Goal: Information Seeking & Learning: Learn about a topic

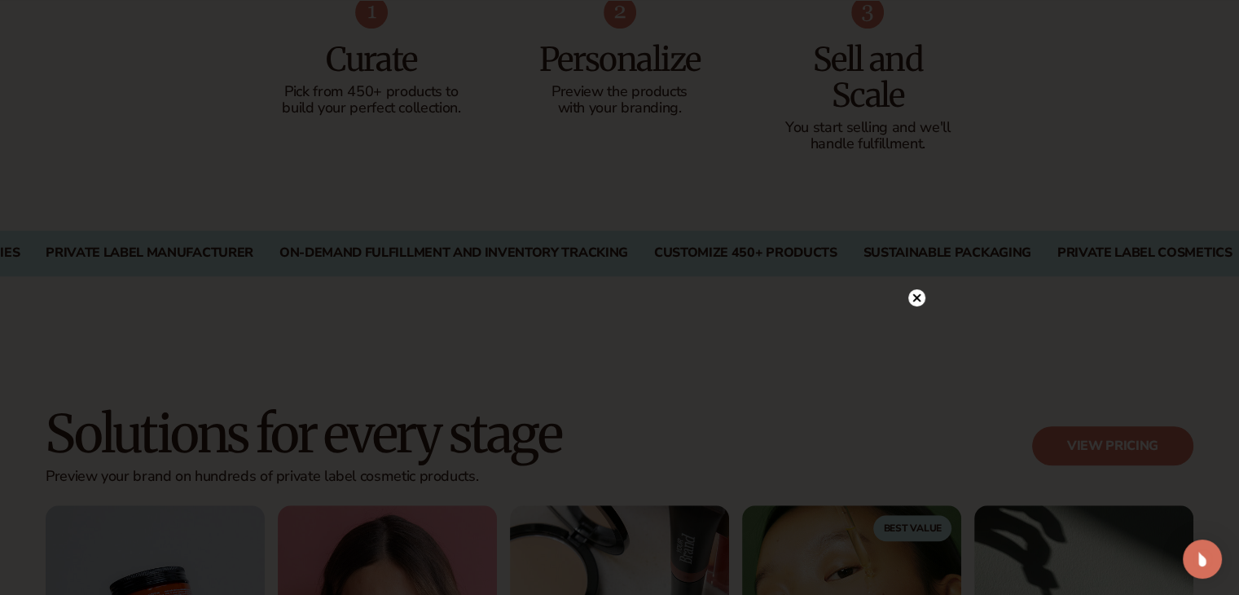
scroll to position [1222, 0]
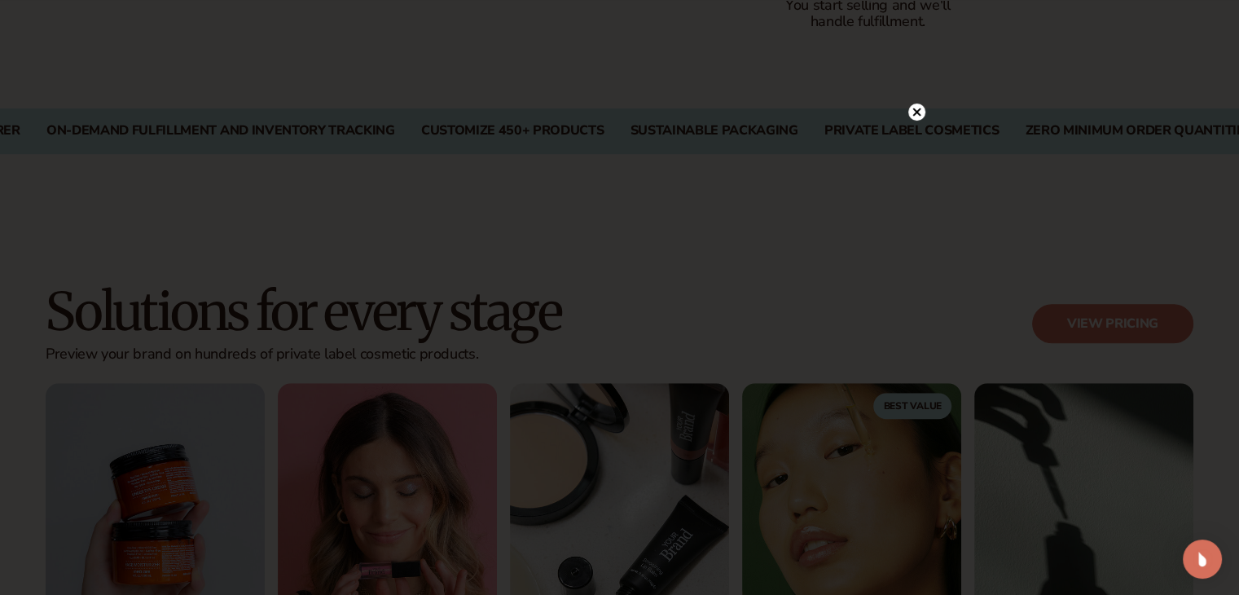
click at [916, 112] on icon at bounding box center [917, 112] width 8 height 8
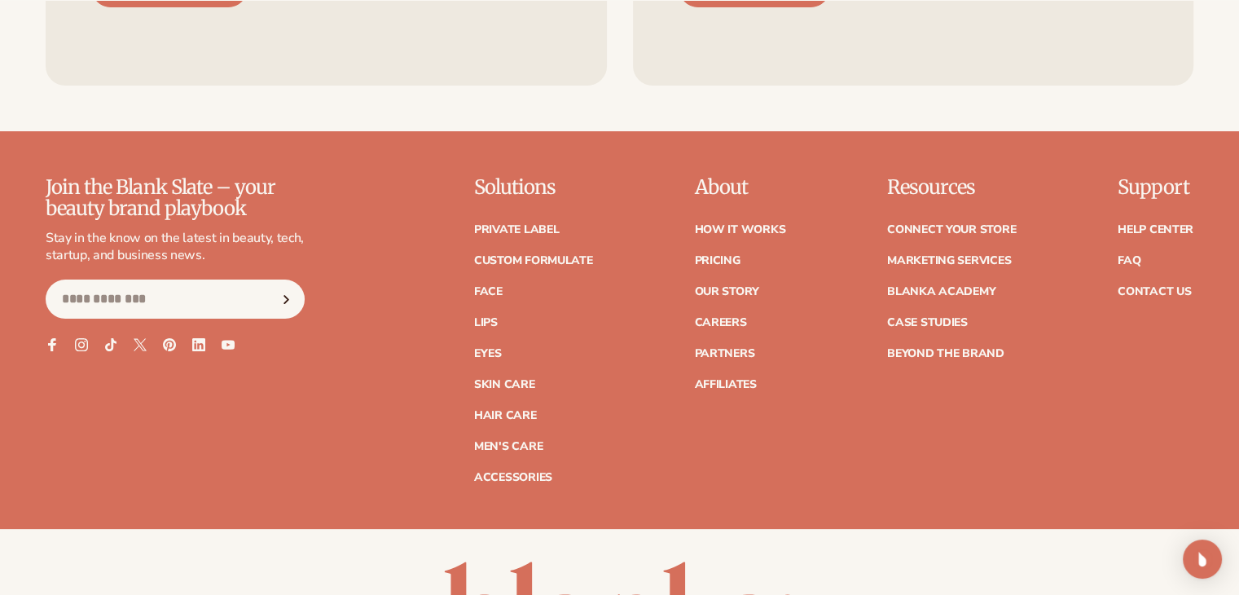
scroll to position [6600, 0]
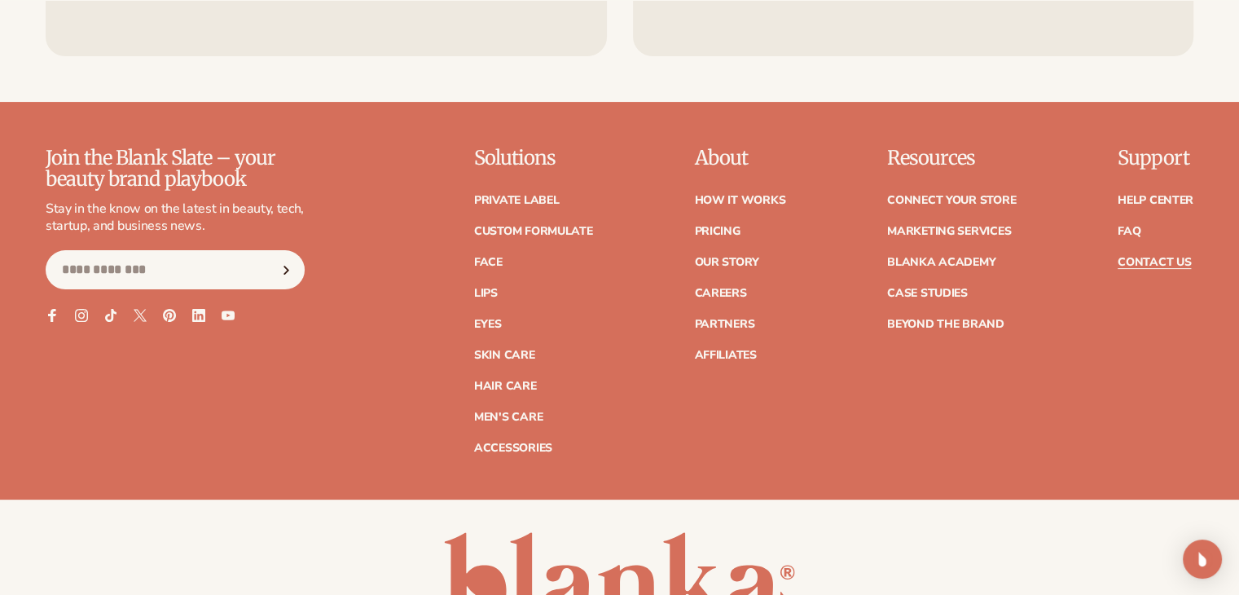
click at [1140, 257] on link "Contact Us" at bounding box center [1154, 262] width 73 height 11
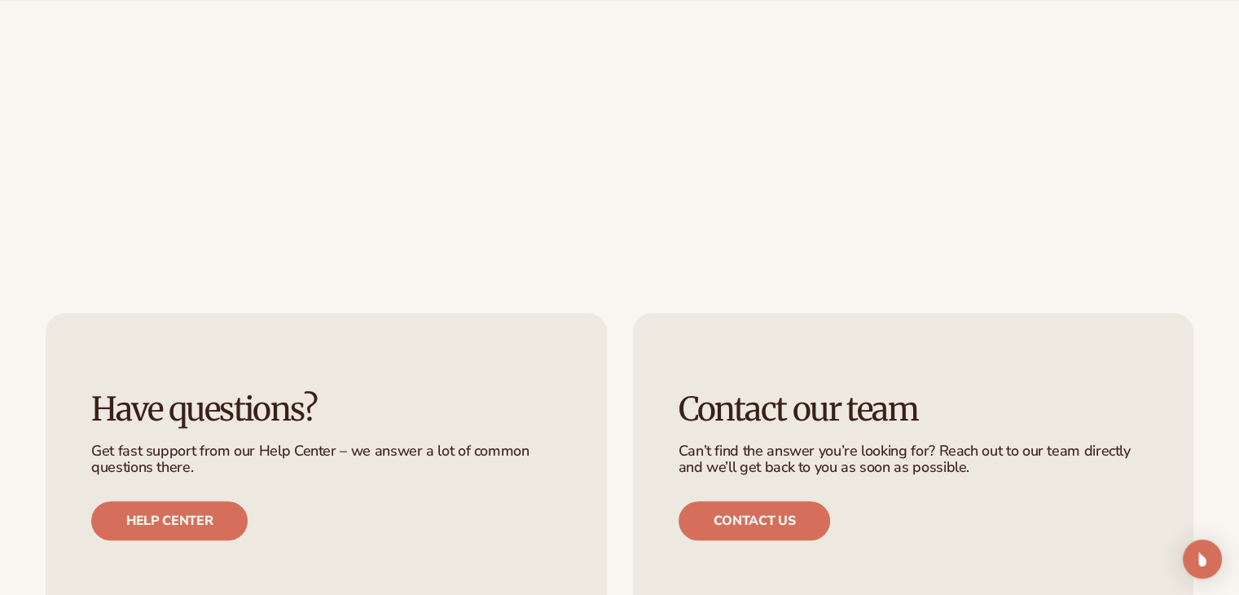
scroll to position [1141, 0]
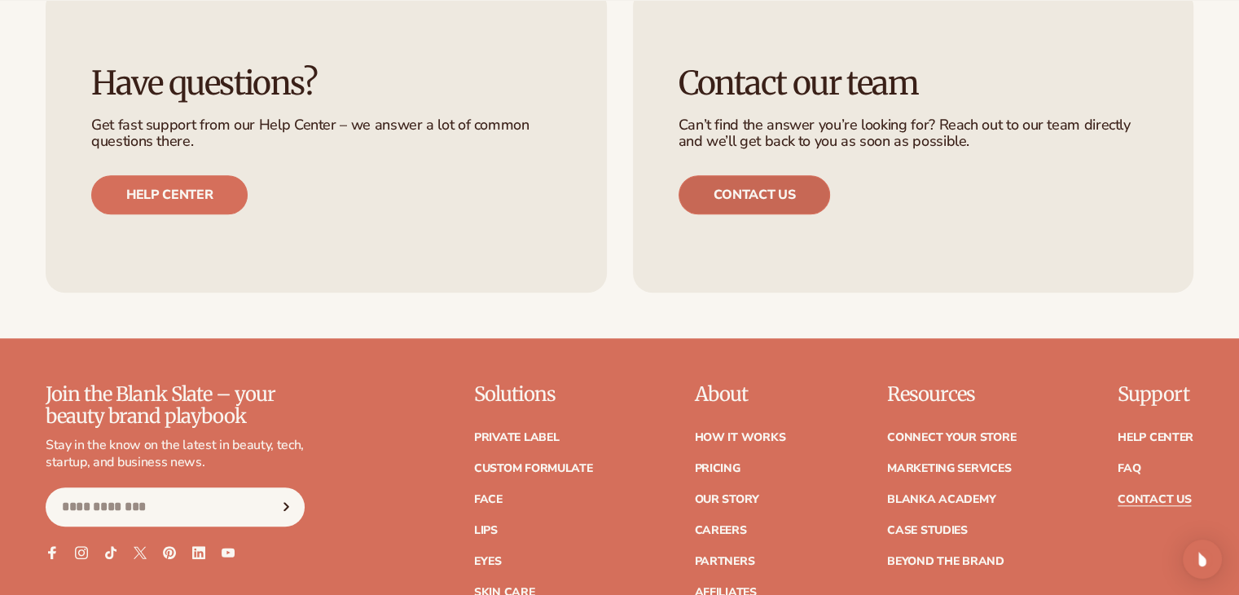
click at [799, 196] on link "Contact us" at bounding box center [755, 194] width 152 height 39
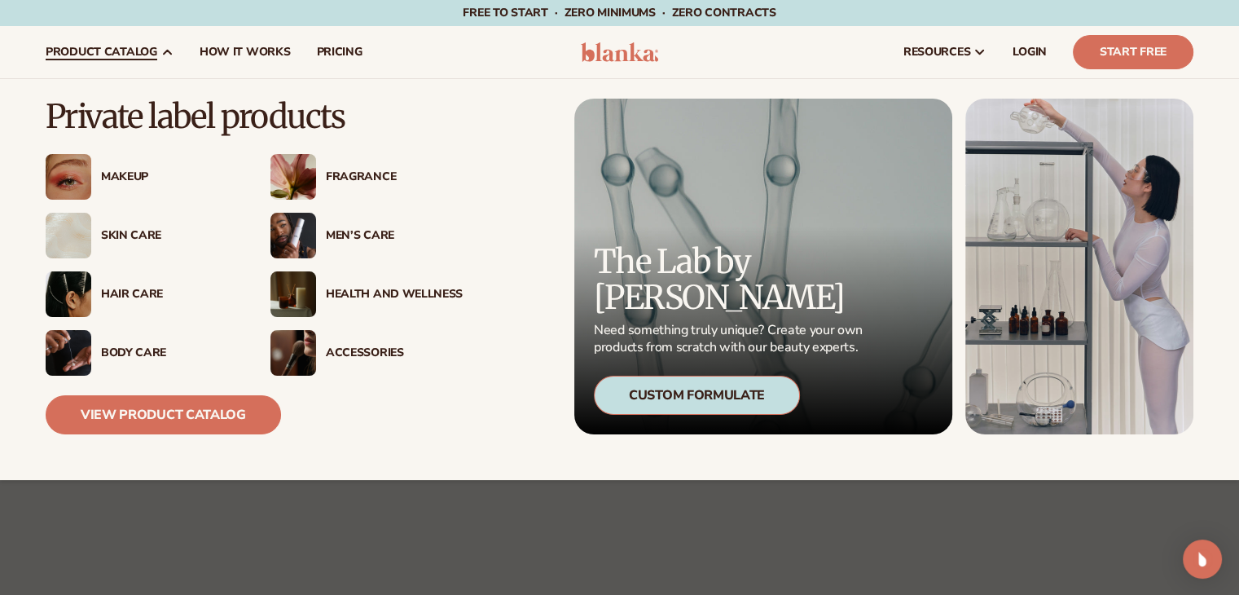
click at [117, 170] on div "Makeup" at bounding box center [169, 177] width 137 height 14
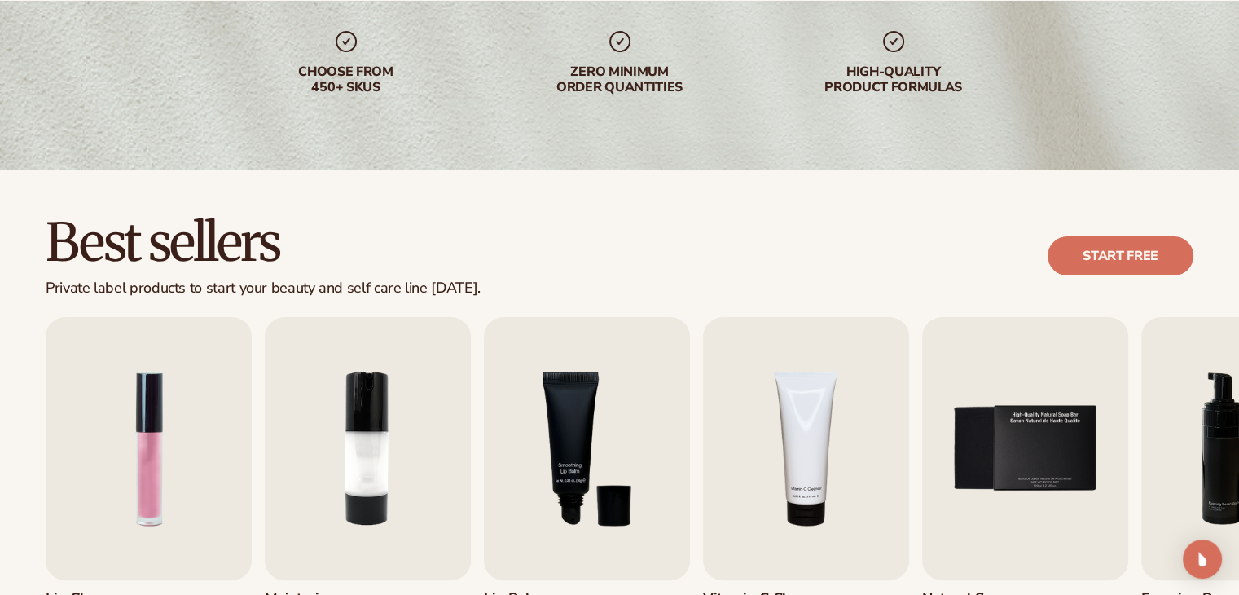
scroll to position [163, 0]
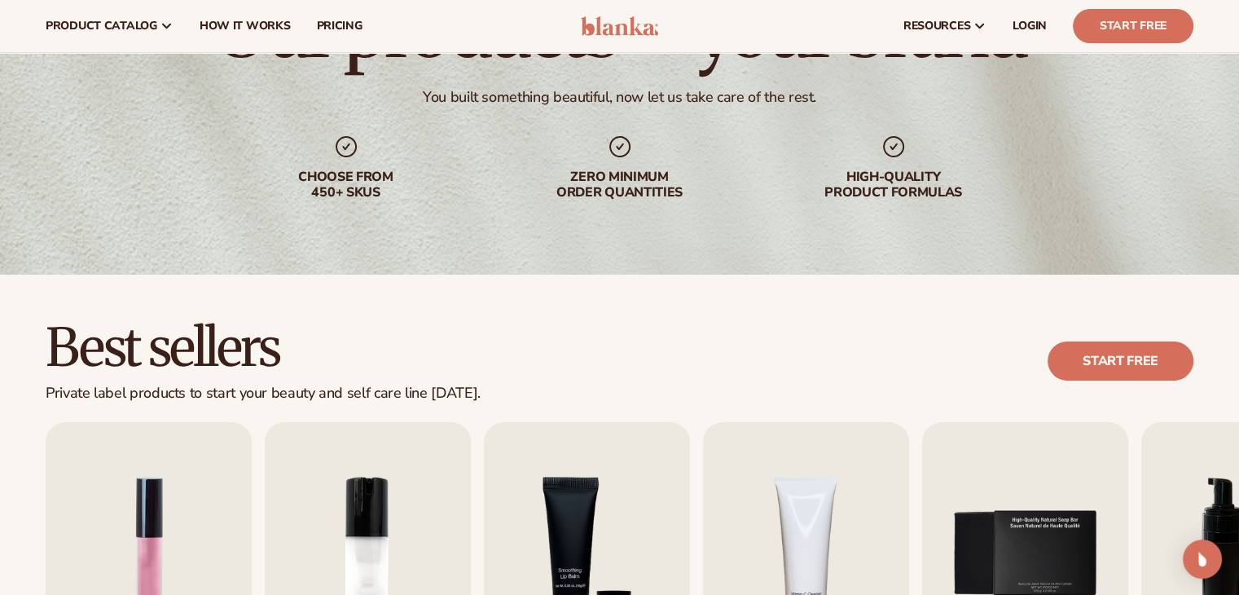
drag, startPoint x: 0, startPoint y: 0, endPoint x: 521, endPoint y: 308, distance: 604.9
click at [521, 308] on div "Best sellers Private label products to start your beauty and self care line tod…" at bounding box center [619, 573] width 1239 height 596
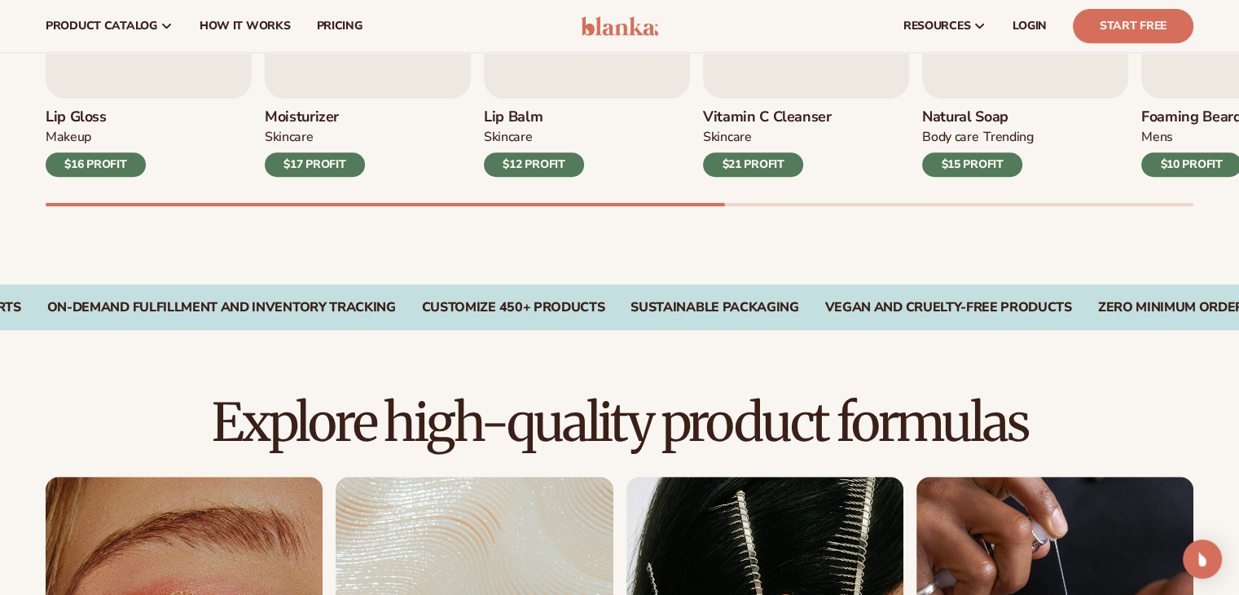
scroll to position [570, 0]
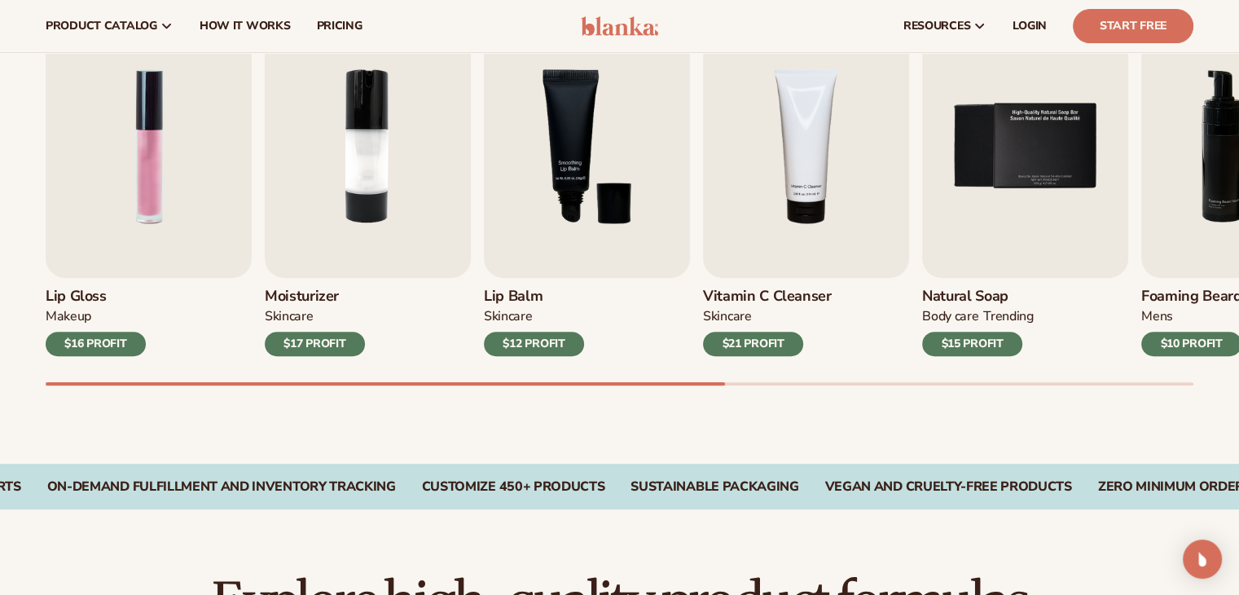
click at [625, 30] on img at bounding box center [619, 26] width 77 height 20
